Goal: Use online tool/utility

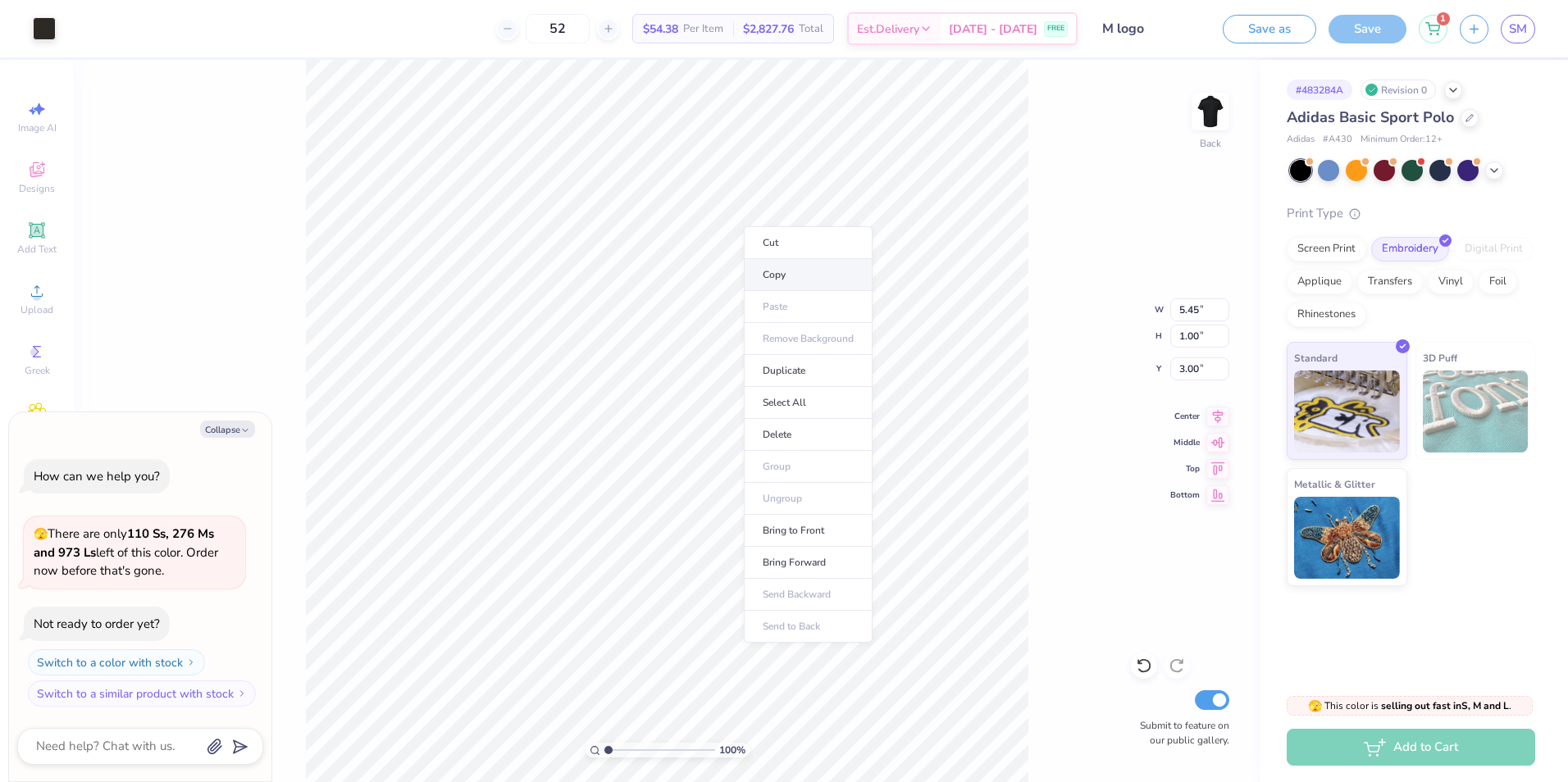
click at [761, 270] on li "Copy" at bounding box center [808, 275] width 129 height 32
click at [788, 282] on li "Copy" at bounding box center [798, 277] width 129 height 32
click at [1131, 230] on div "100 % Back W 5.45 5.45 " H 1.00 1.00 " Y 3.00 3.00 " Center Middle Top Bottom S…" at bounding box center [667, 420] width 1187 height 722
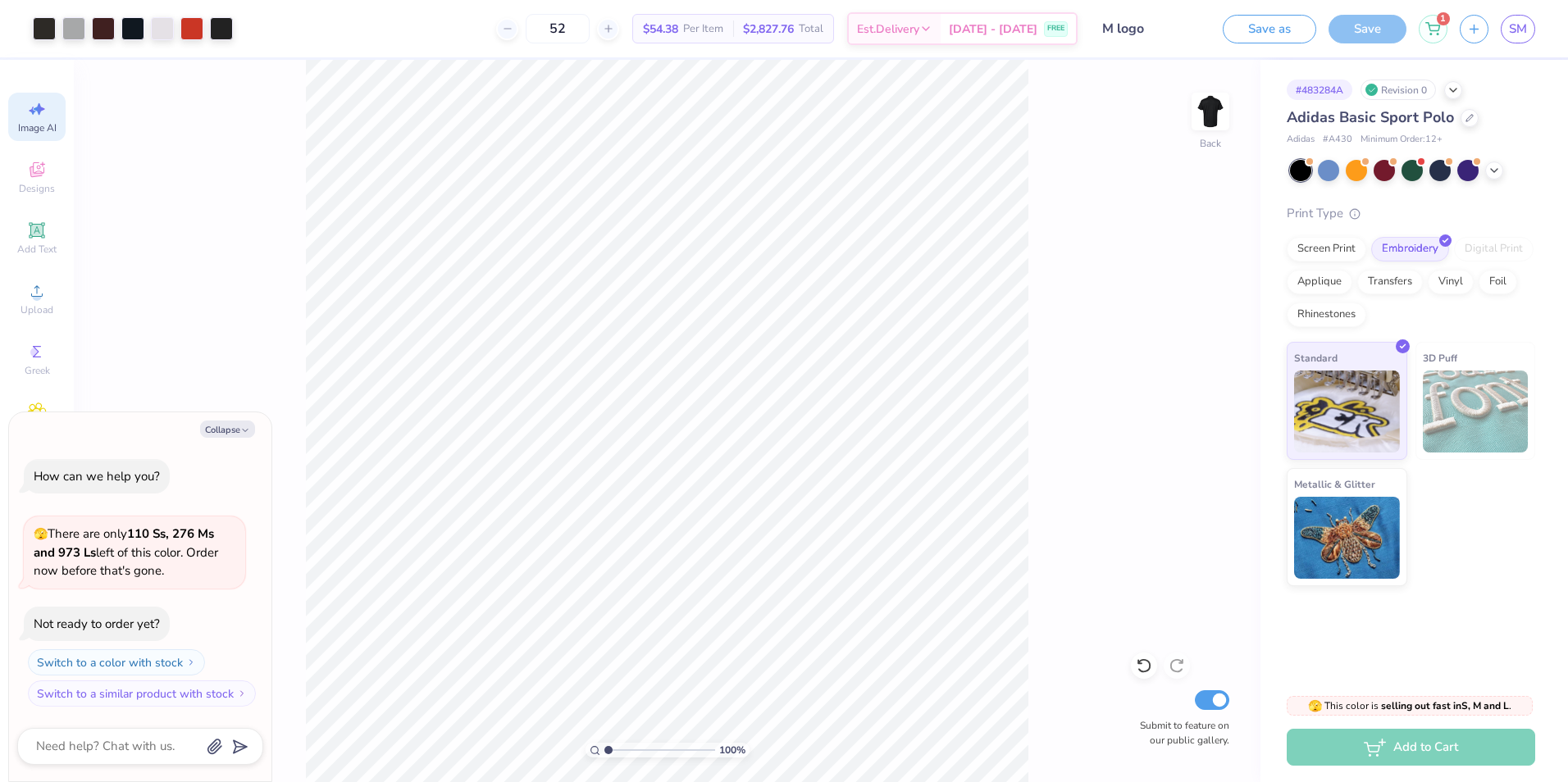
click at [49, 129] on span "Image AI" at bounding box center [37, 128] width 39 height 13
type textarea "x"
select select "4"
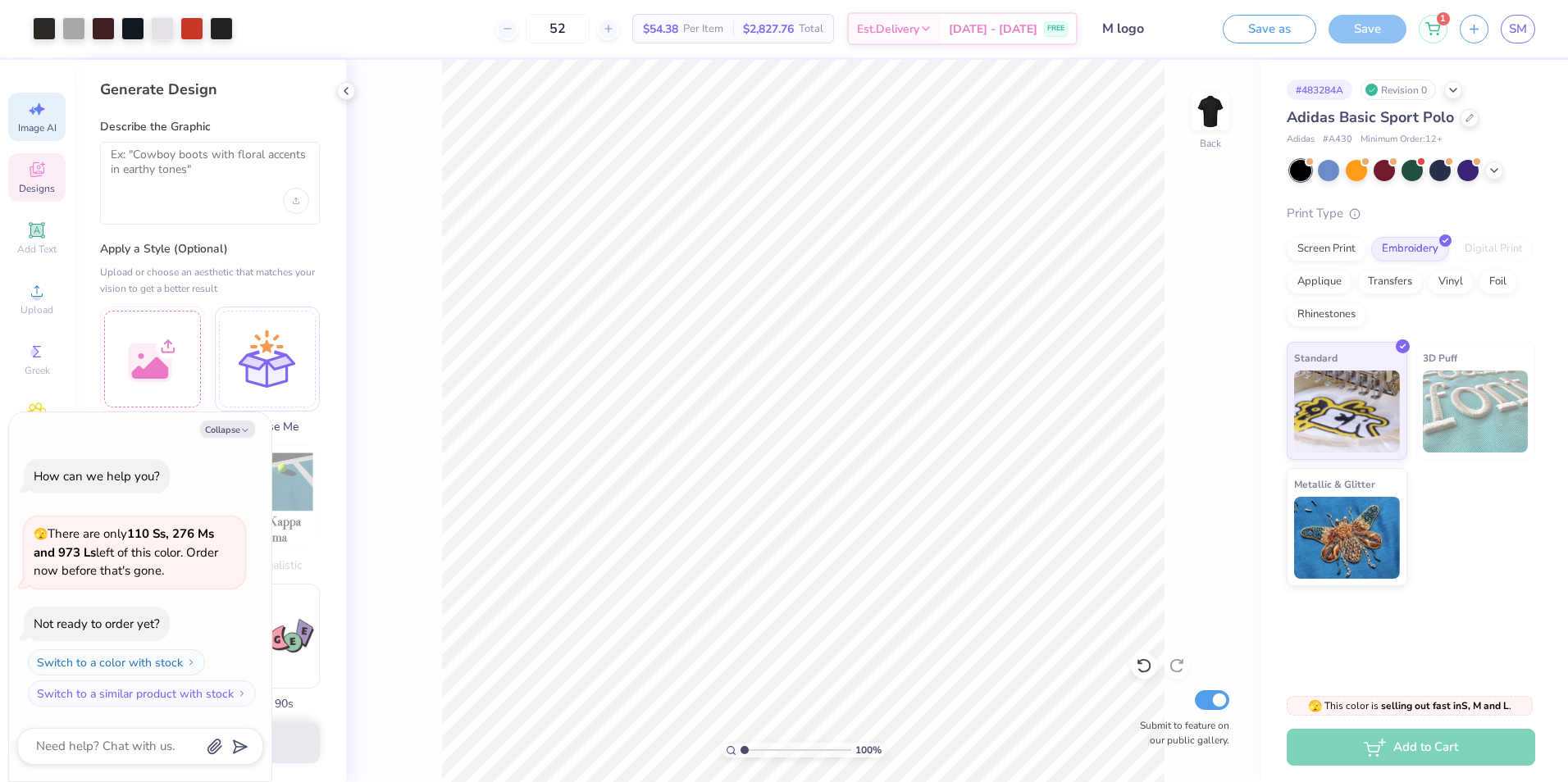
click at [50, 159] on div "Designs" at bounding box center [37, 177] width 57 height 49
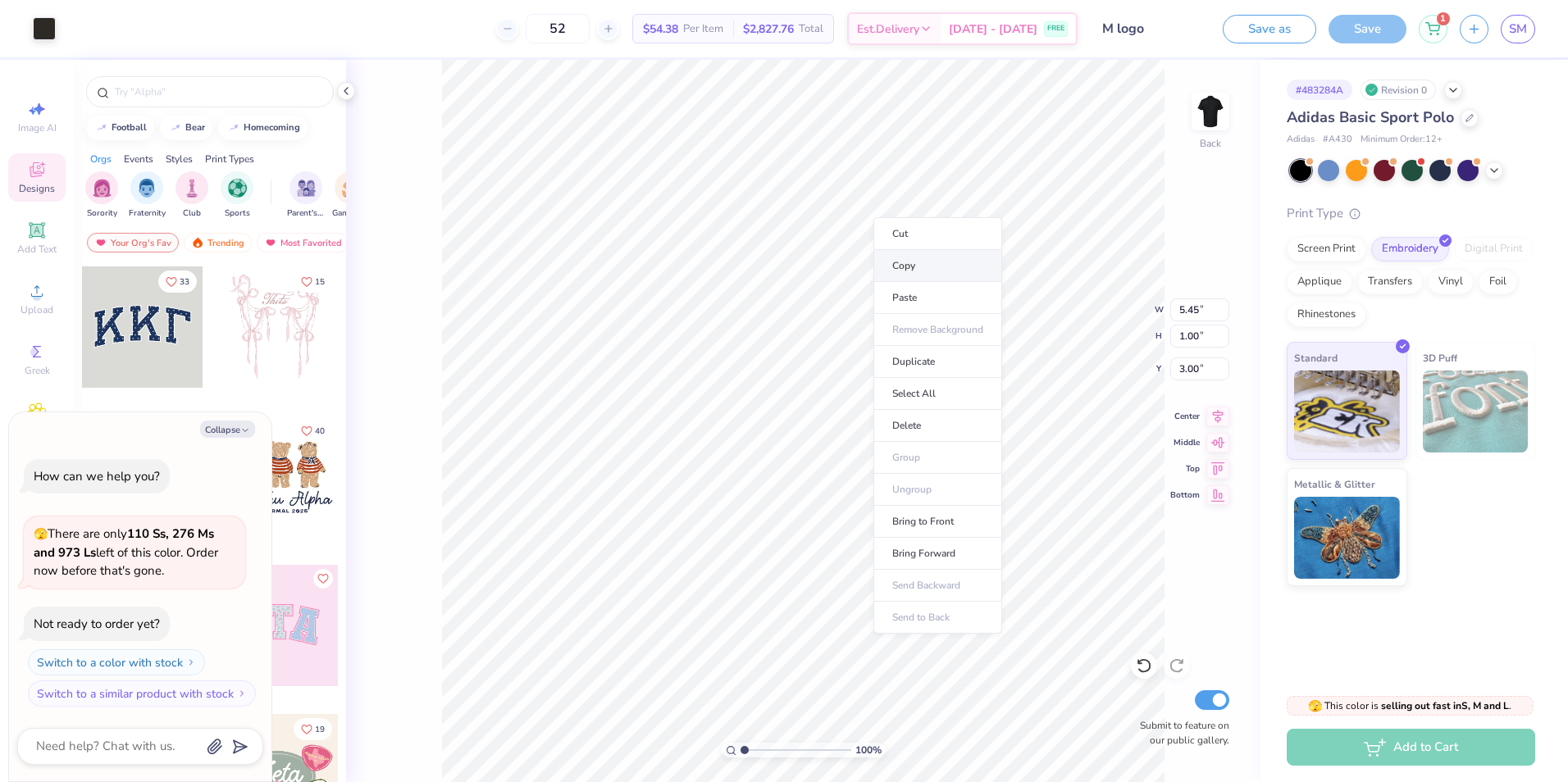
click at [893, 259] on li "Copy" at bounding box center [937, 266] width 129 height 32
type textarea "x"
